Goal: Find specific page/section: Find specific page/section

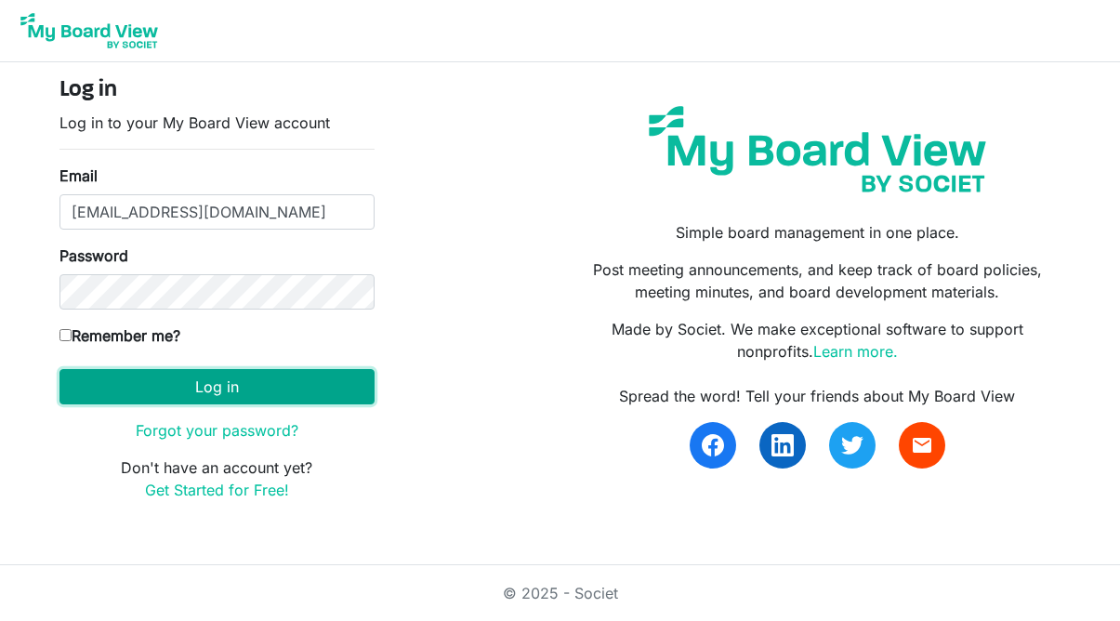
click at [174, 385] on button "Log in" at bounding box center [216, 386] width 315 height 35
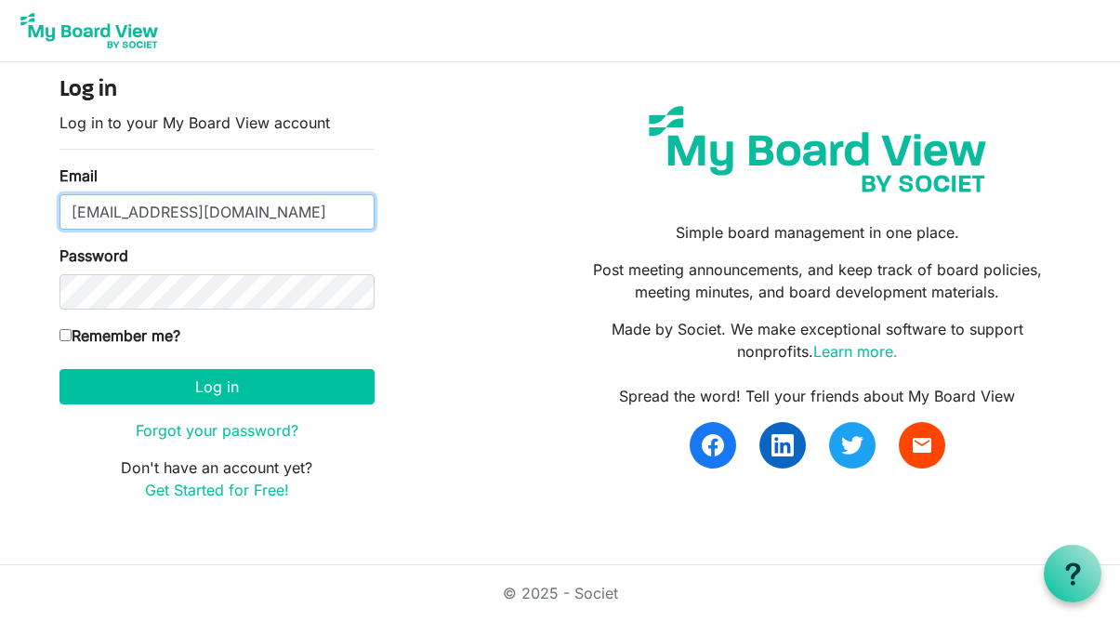
click at [220, 217] on input "finance@environmentalsociety.ca" at bounding box center [216, 211] width 315 height 35
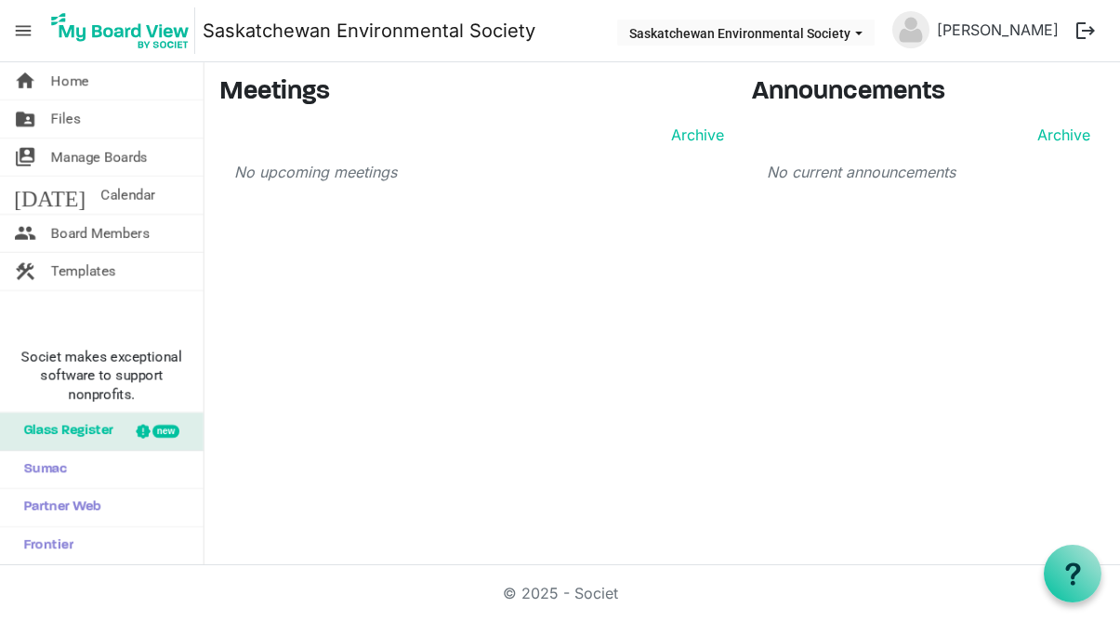
click at [1074, 27] on button "logout" at bounding box center [1085, 30] width 39 height 39
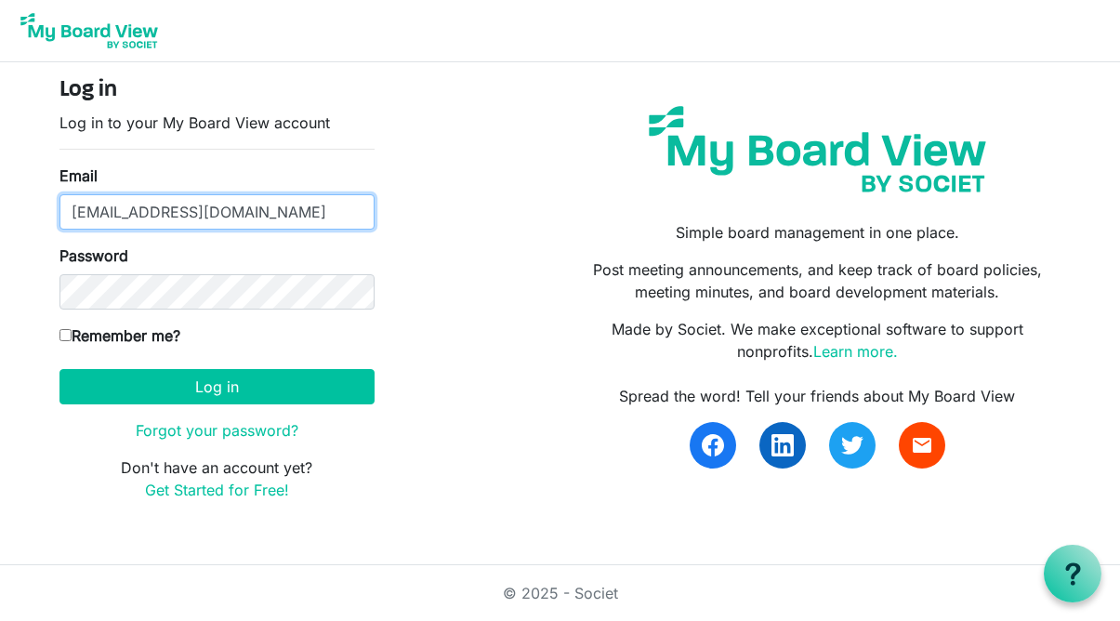
click at [59, 230] on div at bounding box center [59, 230] width 0 height 0
type input "meganvb@environmentalsociety.ca"
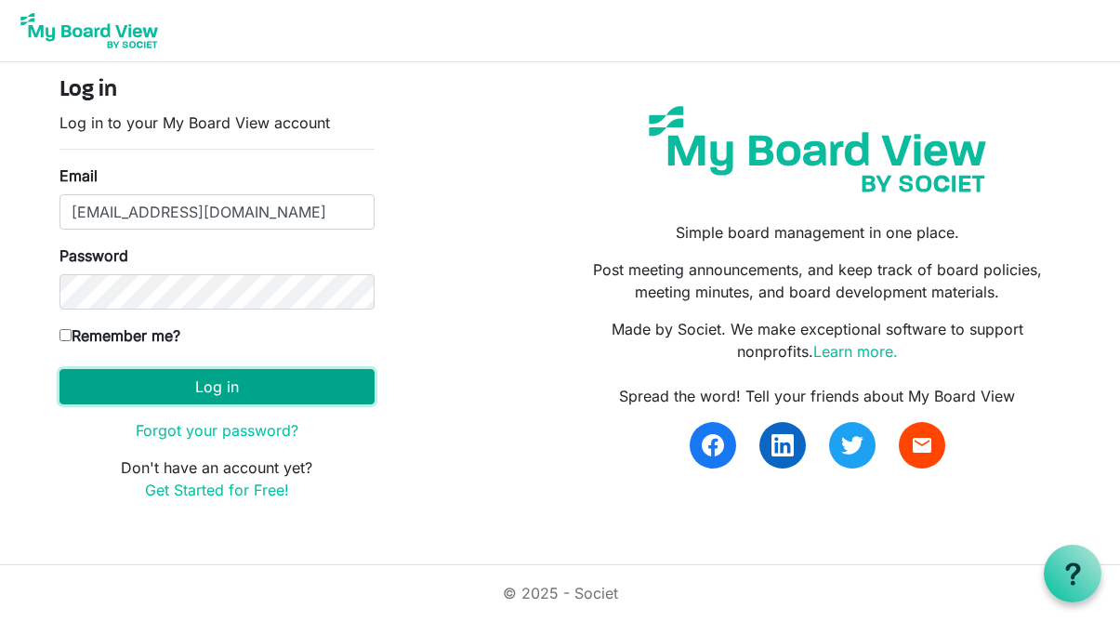
click at [211, 380] on button "Log in" at bounding box center [216, 386] width 315 height 35
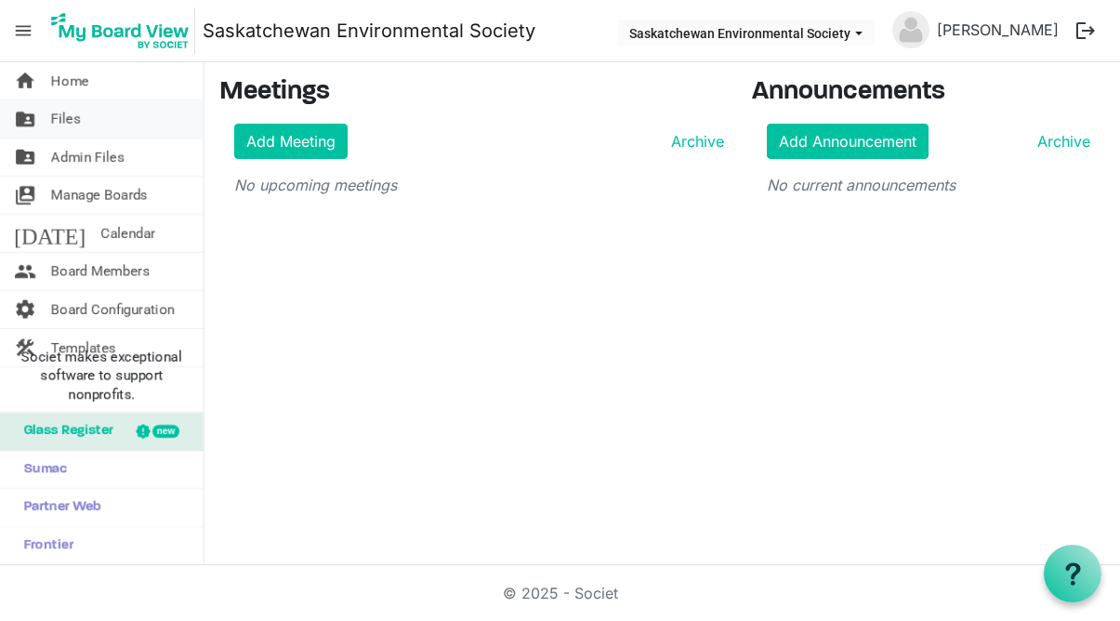
click at [107, 108] on link "folder_shared Files" at bounding box center [102, 118] width 204 height 37
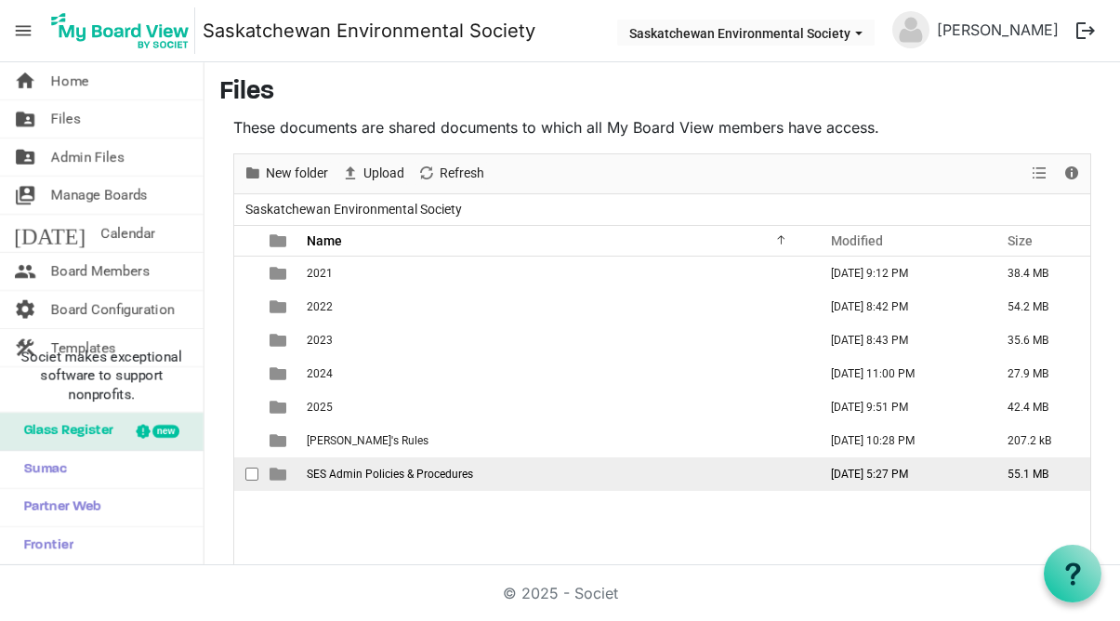
click at [404, 471] on span "SES Admin Policies & Procedures" at bounding box center [390, 473] width 166 height 13
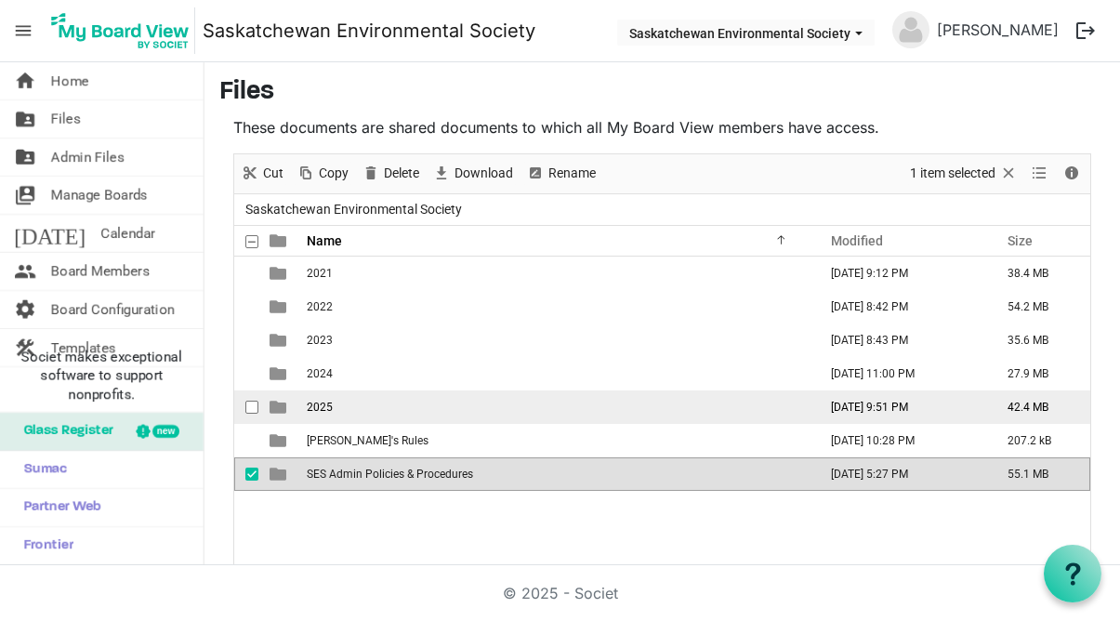
click at [354, 414] on td "2025" at bounding box center [556, 406] width 510 height 33
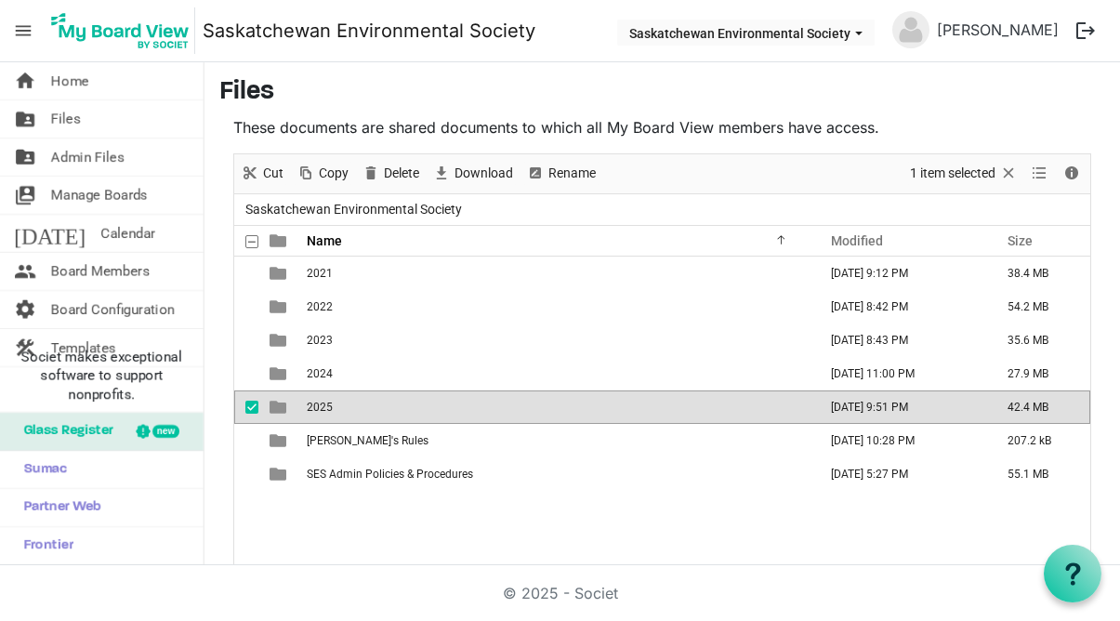
click at [354, 414] on td "2025" at bounding box center [556, 406] width 510 height 33
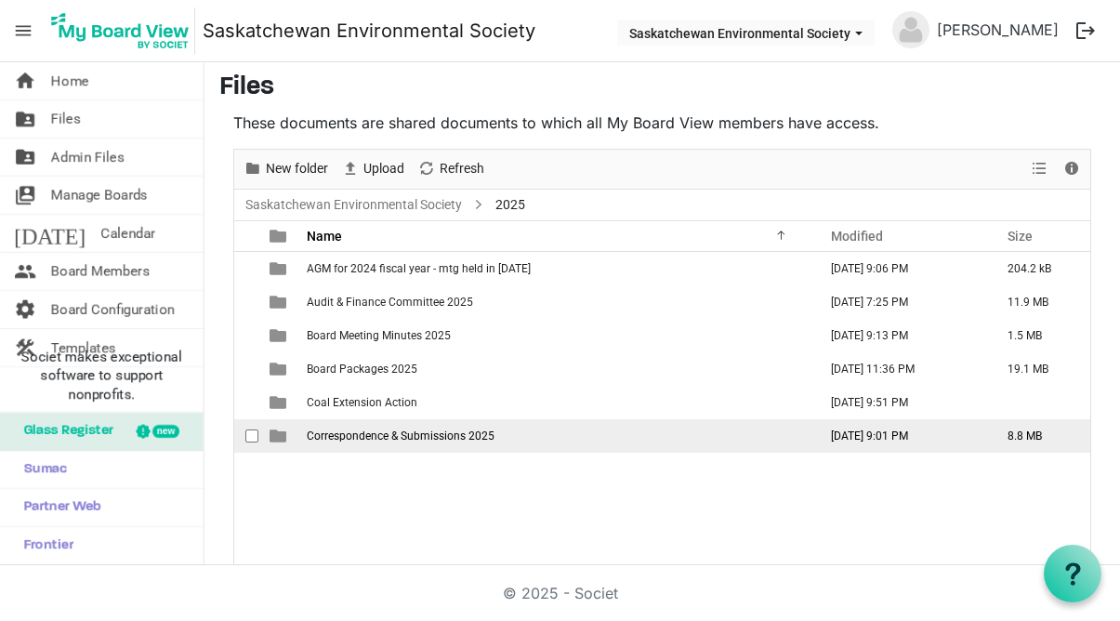
click at [387, 441] on td "Correspondence & Submissions 2025" at bounding box center [556, 435] width 510 height 33
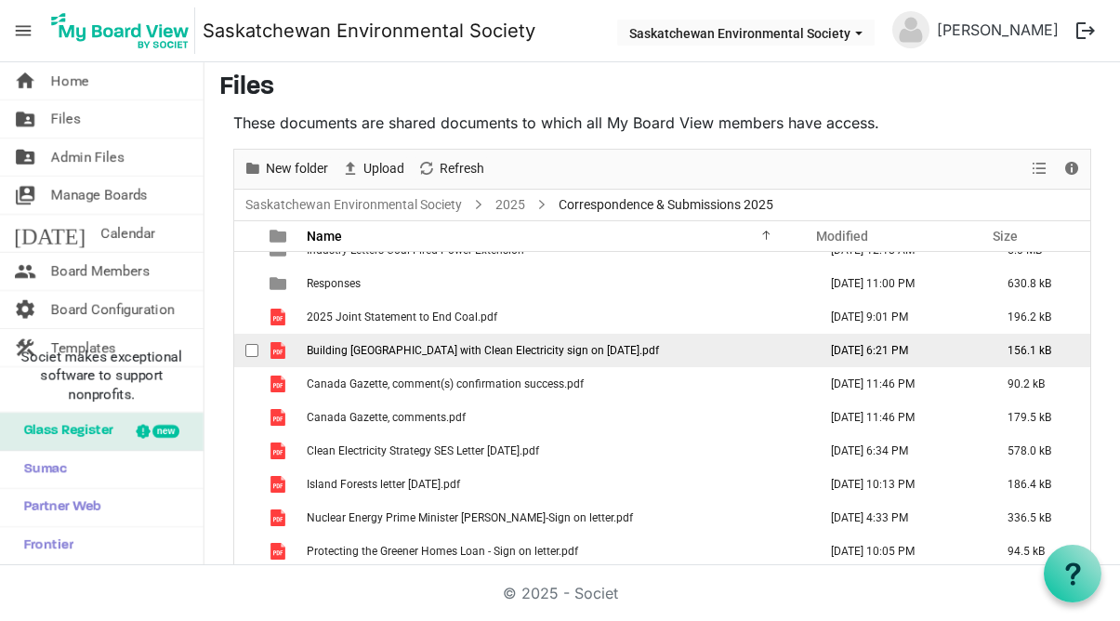
scroll to position [0, 0]
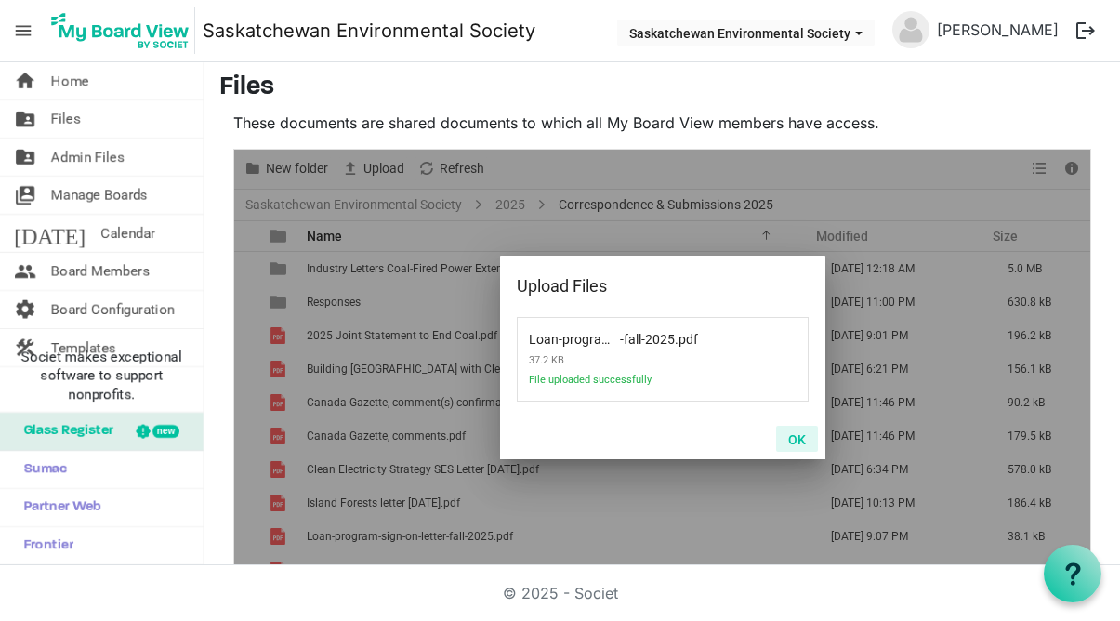
click at [803, 440] on button "OK" at bounding box center [797, 439] width 42 height 26
